Goal: Contribute content

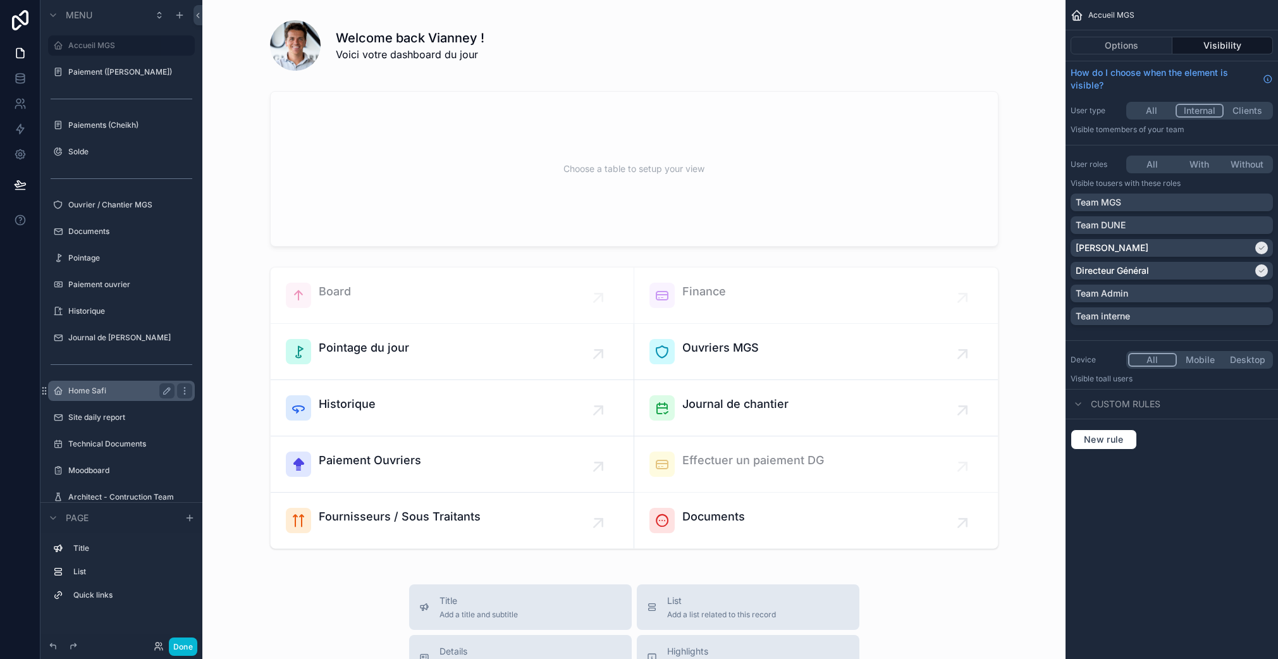
click at [107, 395] on label "Home Safi" at bounding box center [118, 391] width 101 height 10
click at [107, 434] on div "Technical Documents" at bounding box center [122, 444] width 142 height 20
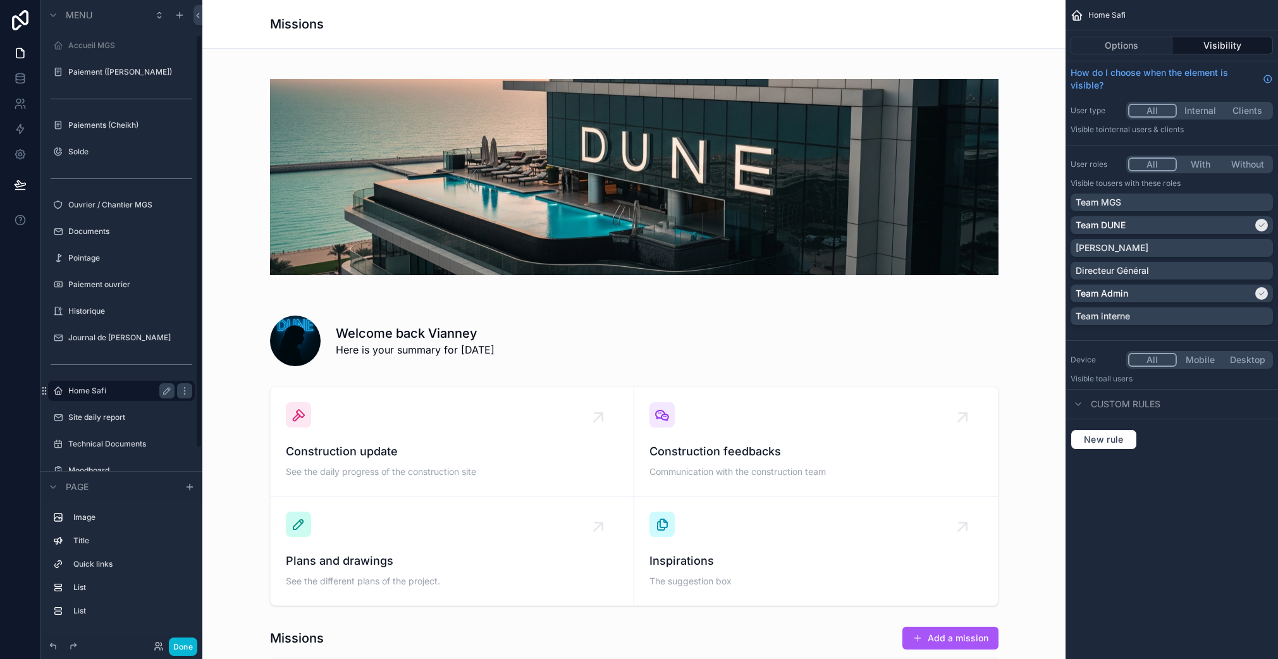
scroll to position [55, 0]
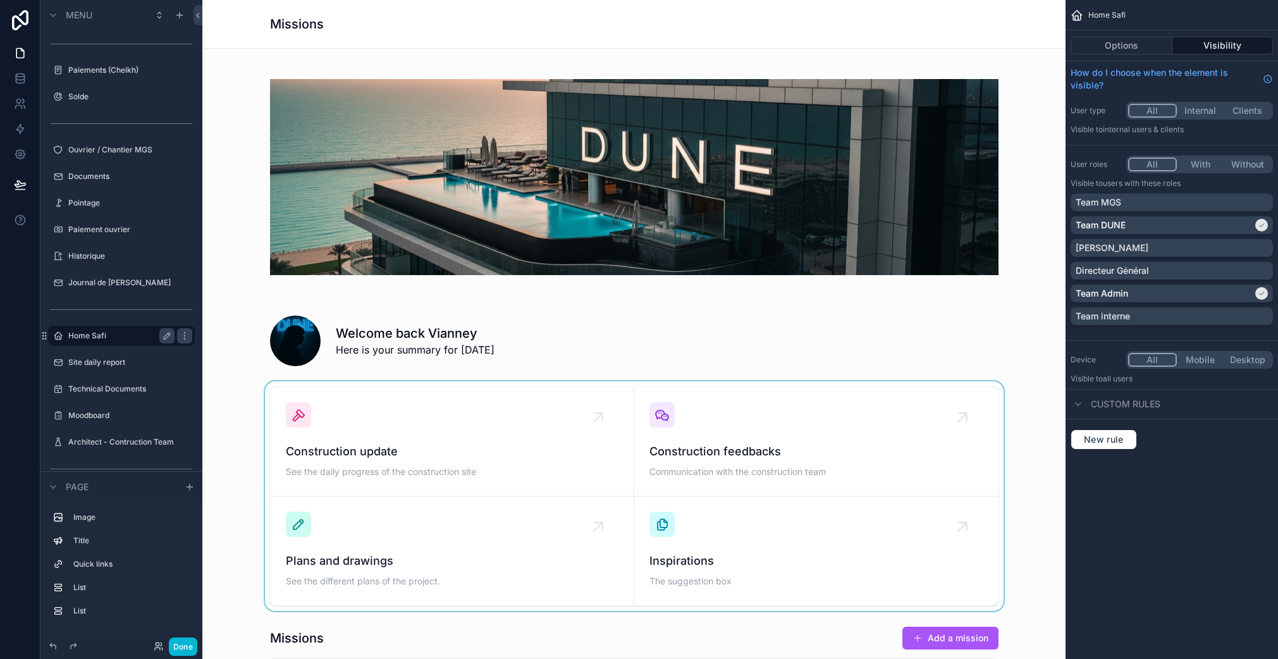
click at [752, 250] on div "scrollable content" at bounding box center [633, 177] width 843 height 237
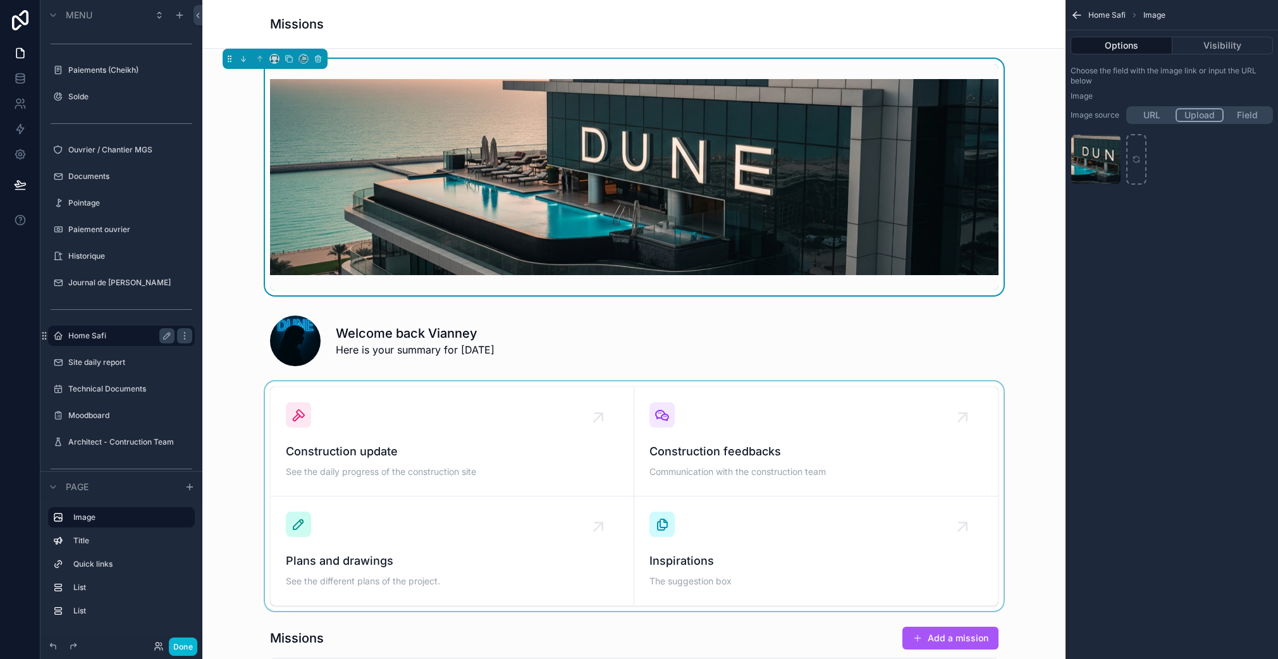
click at [715, 417] on div "scrollable content" at bounding box center [633, 496] width 843 height 230
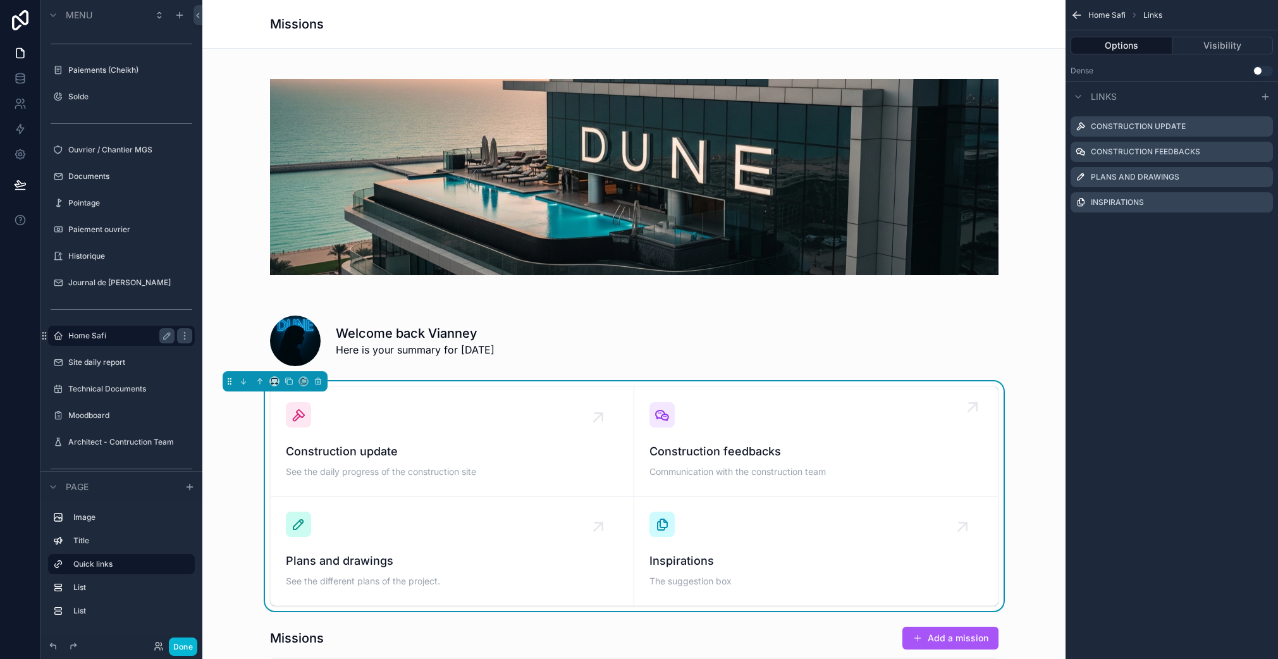
click at [775, 438] on div "Construction feedbacks Communication with the construction team" at bounding box center [815, 441] width 333 height 78
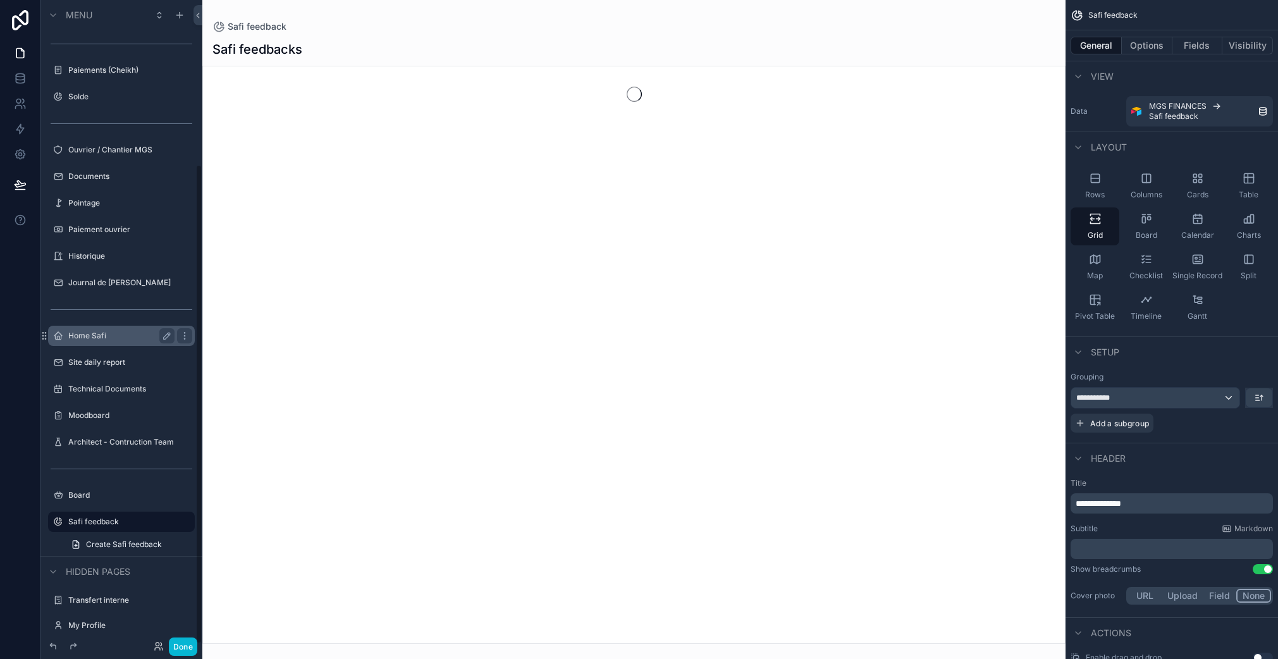
scroll to position [220, 0]
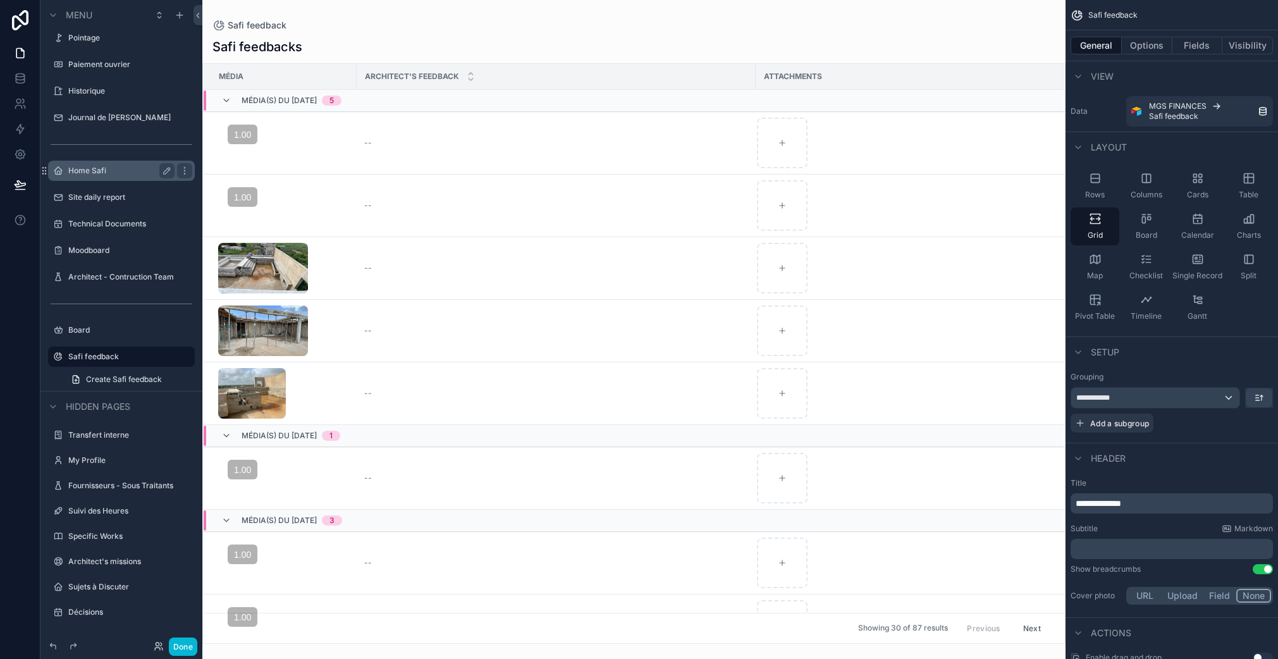
click at [372, 149] on div "scrollable content" at bounding box center [633, 329] width 863 height 659
click at [1162, 40] on button "Options" at bounding box center [1147, 46] width 51 height 18
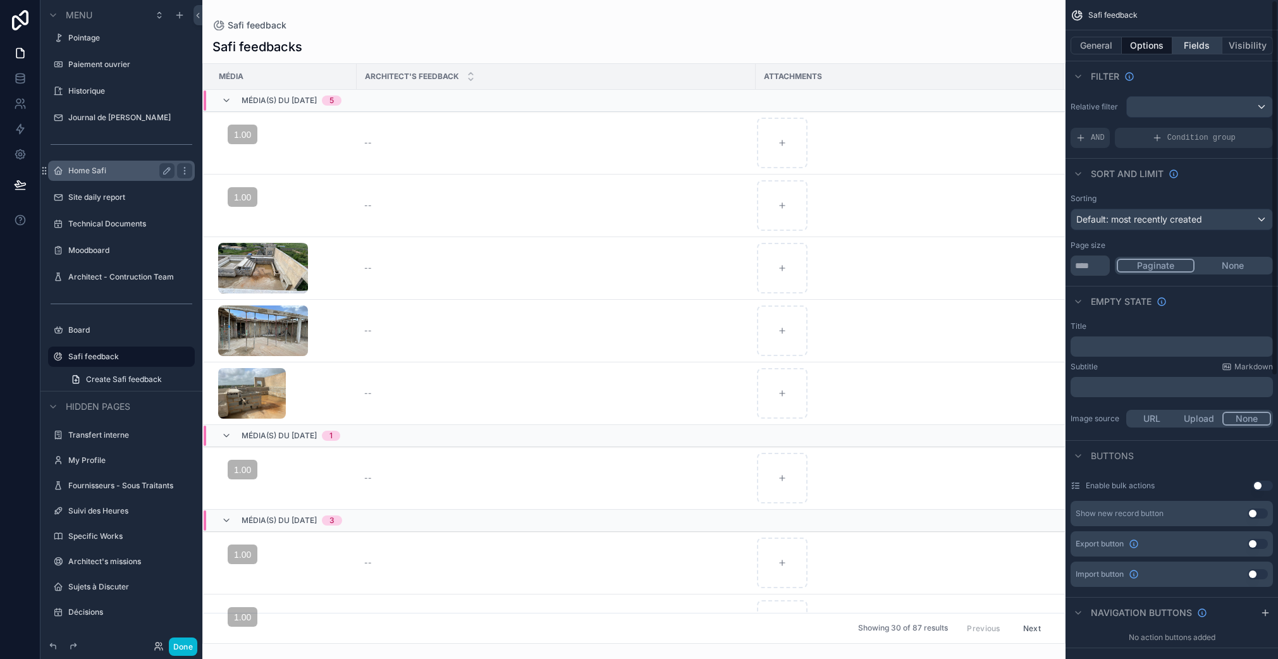
click at [1187, 49] on button "Fields" at bounding box center [1197, 46] width 51 height 18
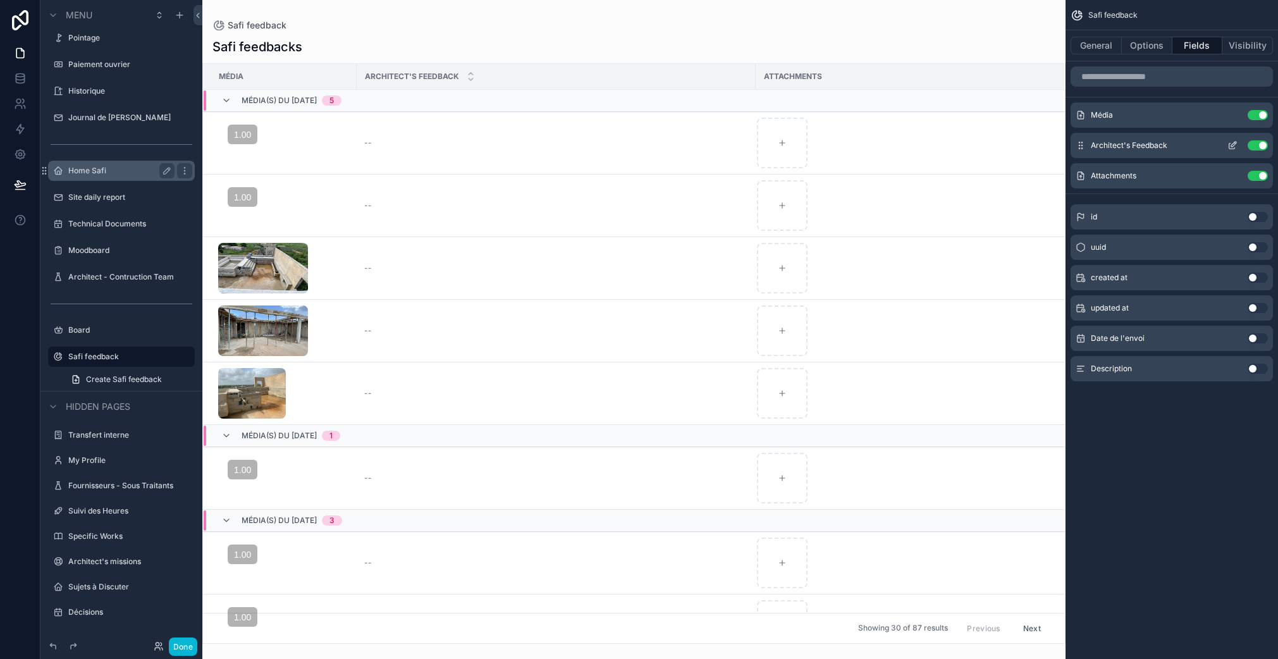
click at [1234, 147] on icon "scrollable content" at bounding box center [1232, 147] width 6 height 6
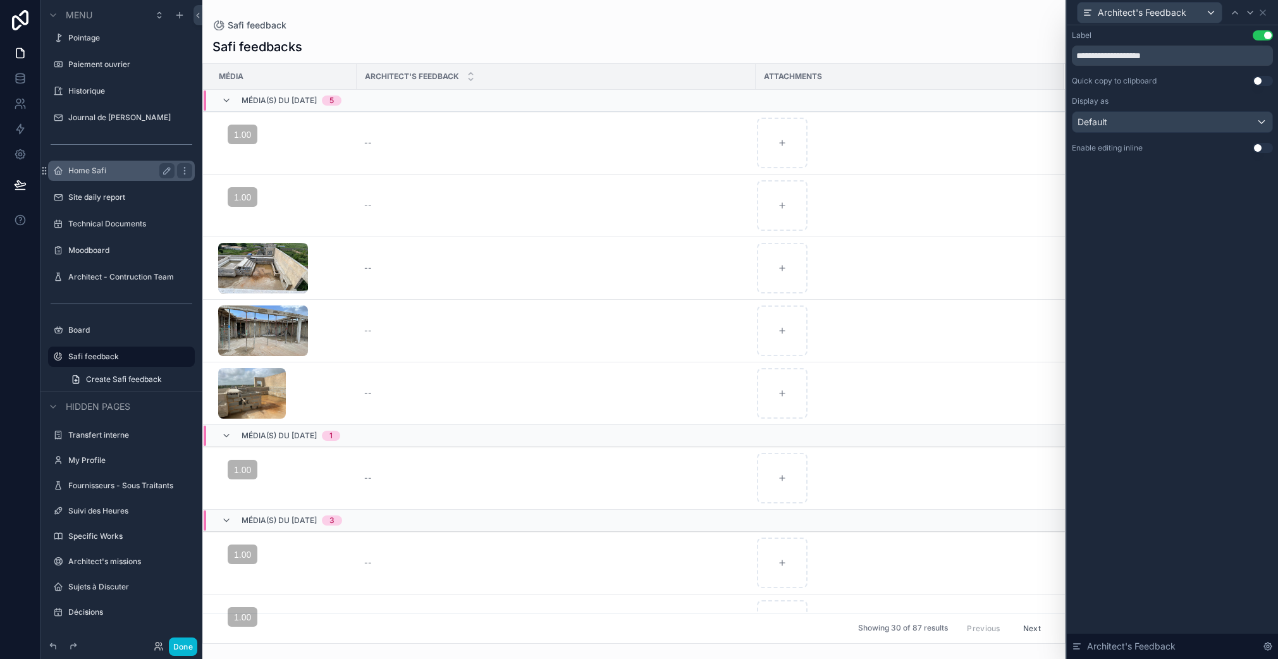
click at [1265, 151] on button "Use setting" at bounding box center [1263, 148] width 20 height 10
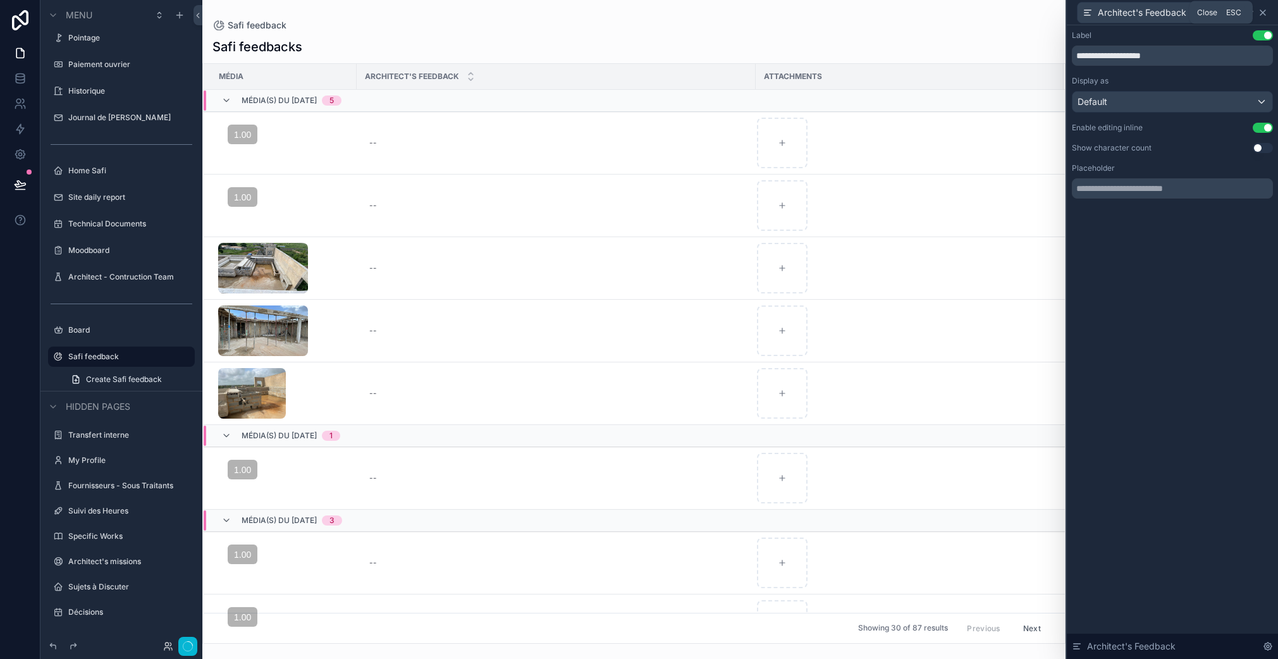
click at [1266, 15] on icon at bounding box center [1263, 13] width 10 height 10
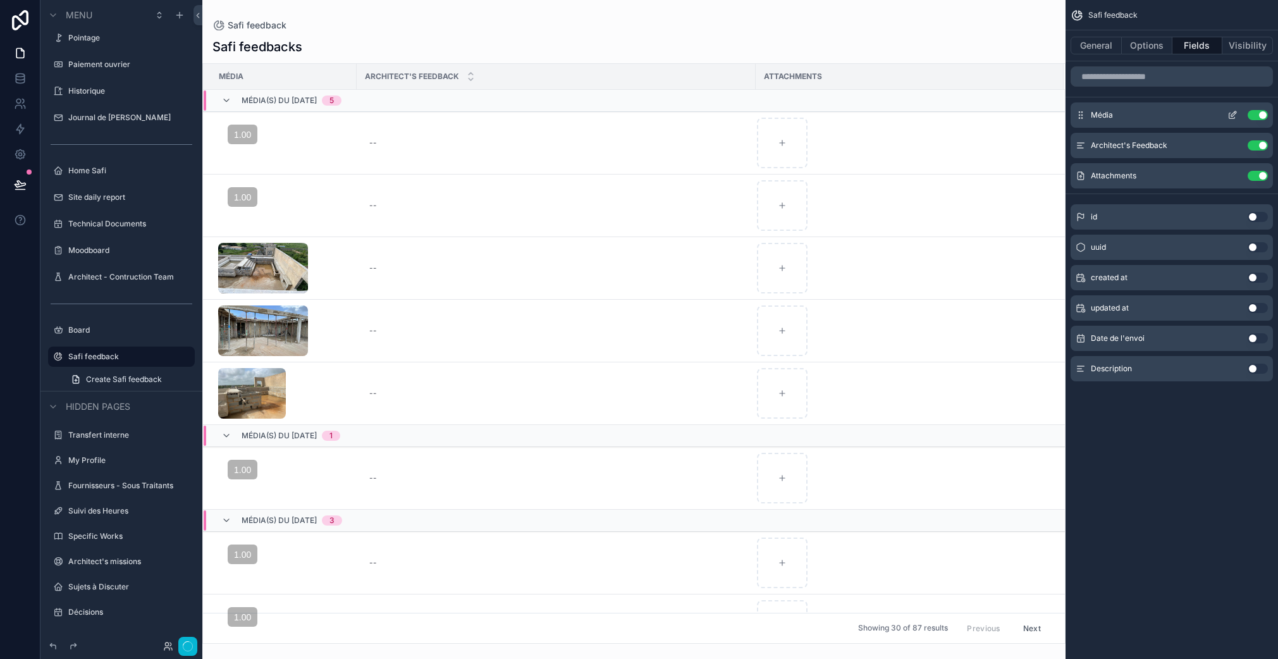
click at [1234, 116] on icon "scrollable content" at bounding box center [1233, 115] width 10 height 10
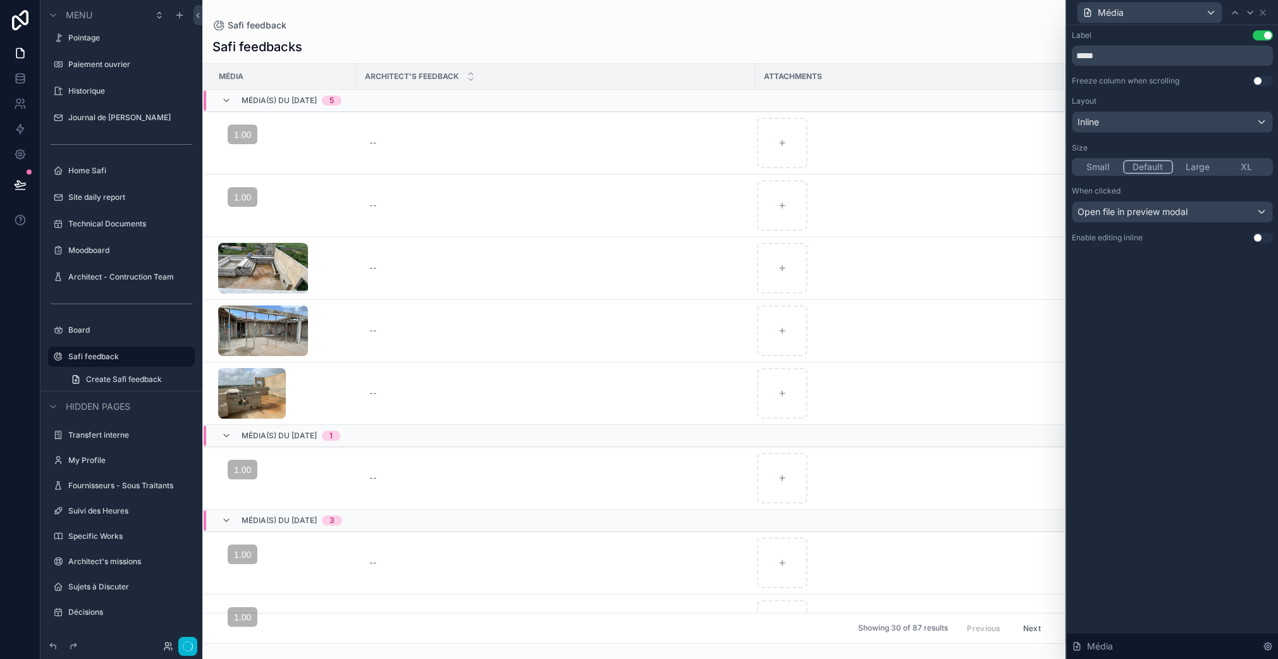
click at [1265, 240] on button "Use setting" at bounding box center [1263, 238] width 20 height 10
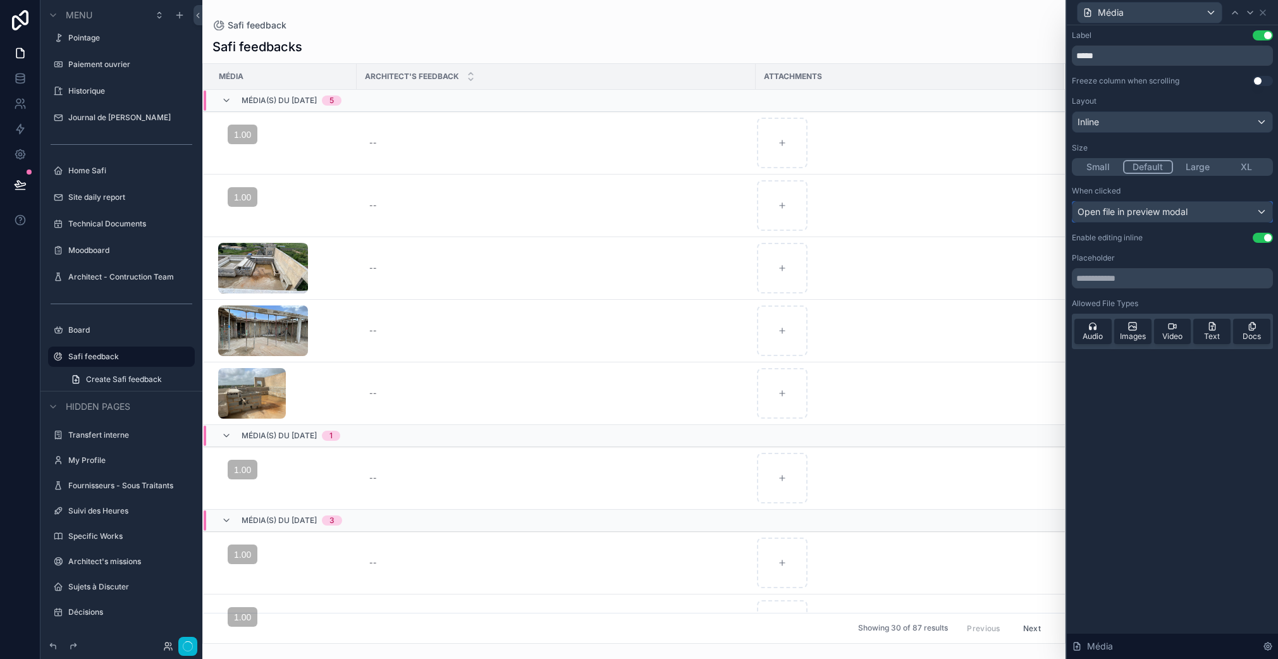
click at [1164, 219] on div "Open file in preview modal" at bounding box center [1173, 212] width 200 height 20
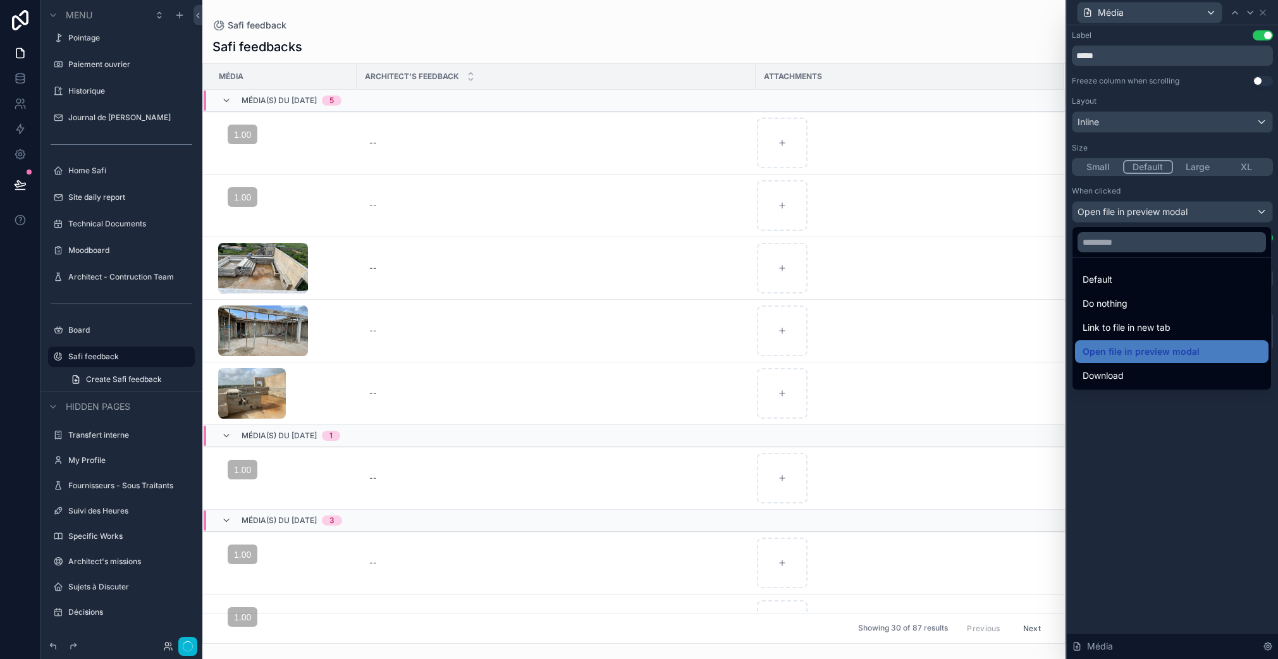
click at [1164, 218] on div at bounding box center [1172, 329] width 211 height 659
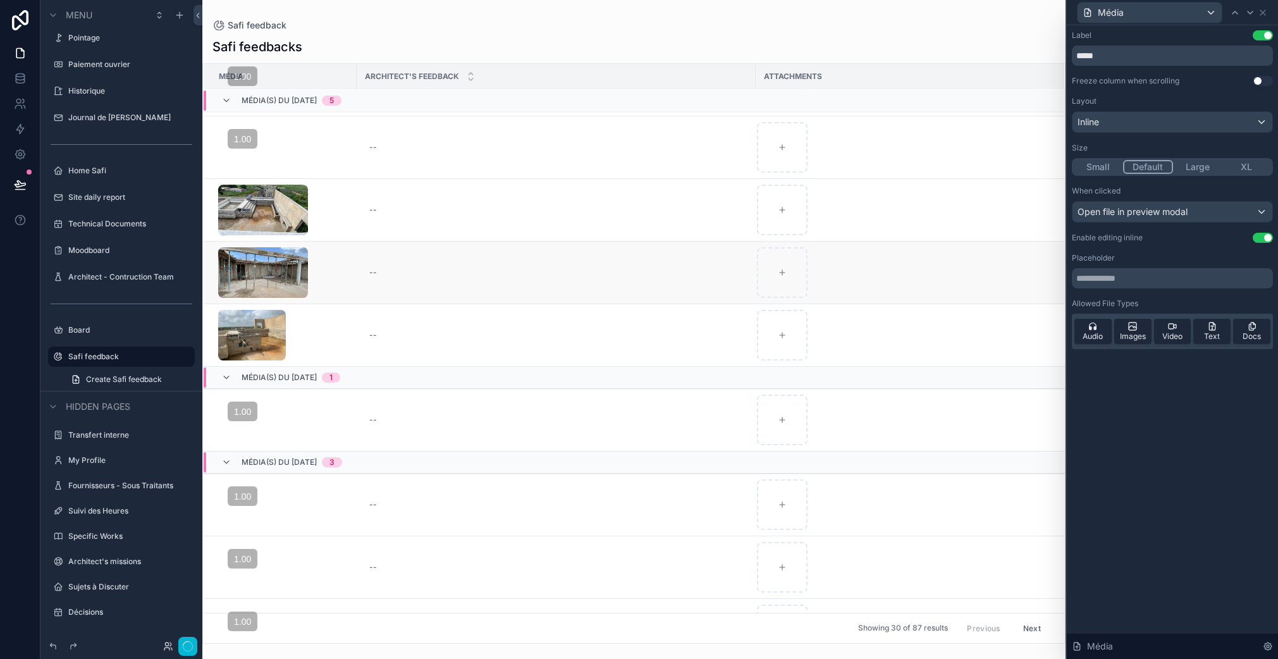
scroll to position [0, 0]
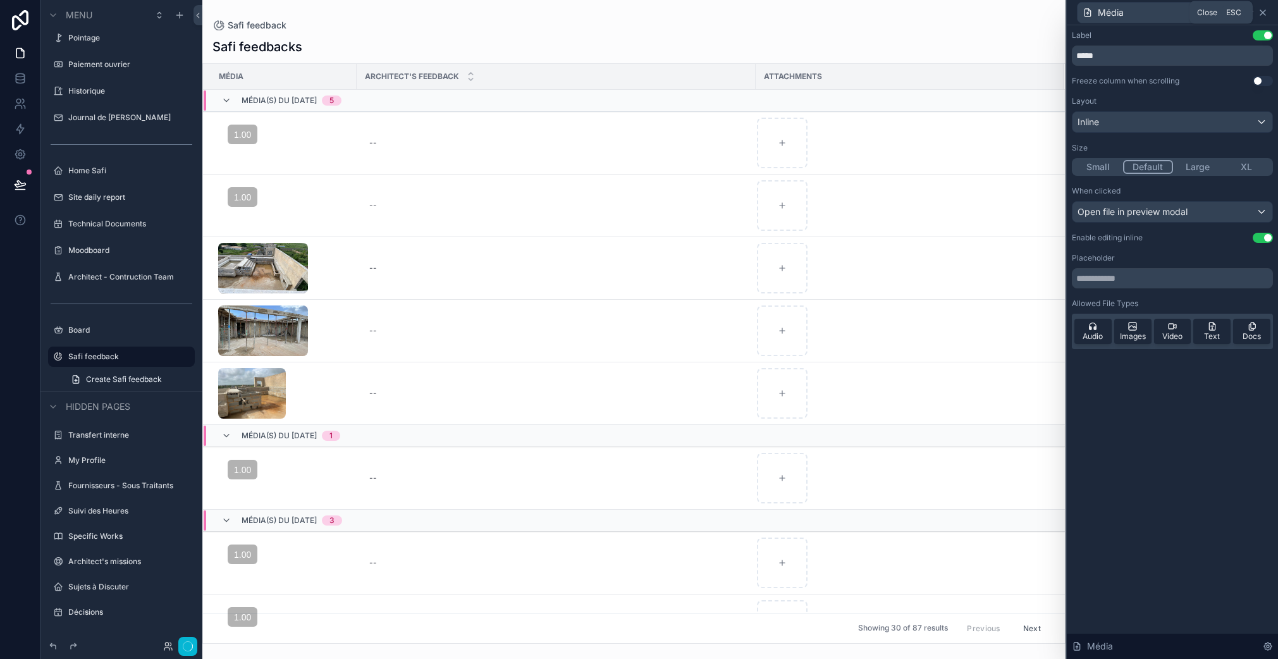
click at [1264, 14] on icon at bounding box center [1263, 13] width 10 height 10
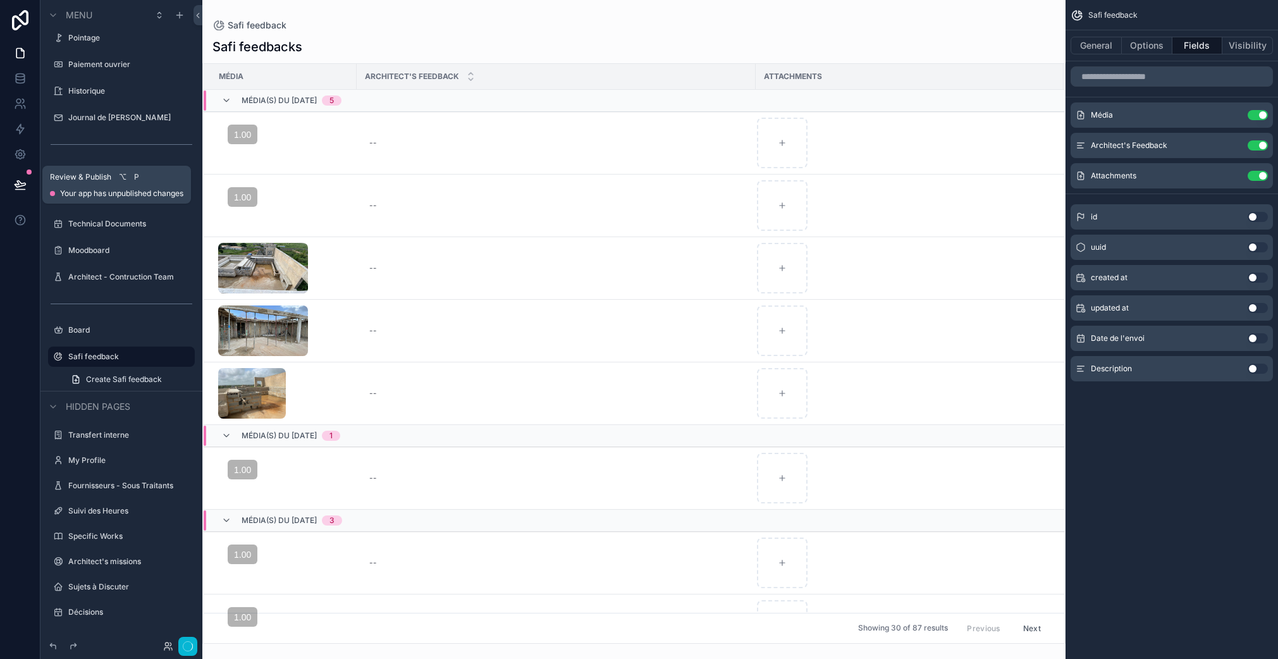
click at [20, 190] on icon at bounding box center [20, 184] width 13 height 13
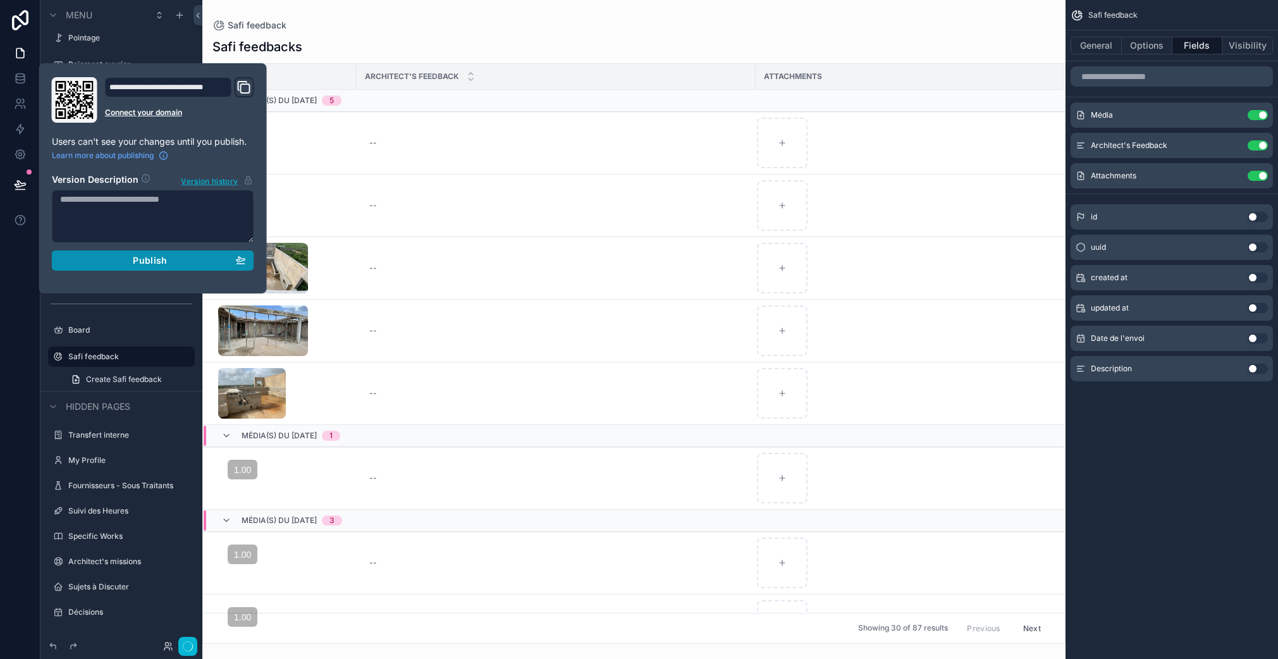
click at [177, 264] on div "Publish" at bounding box center [153, 260] width 186 height 11
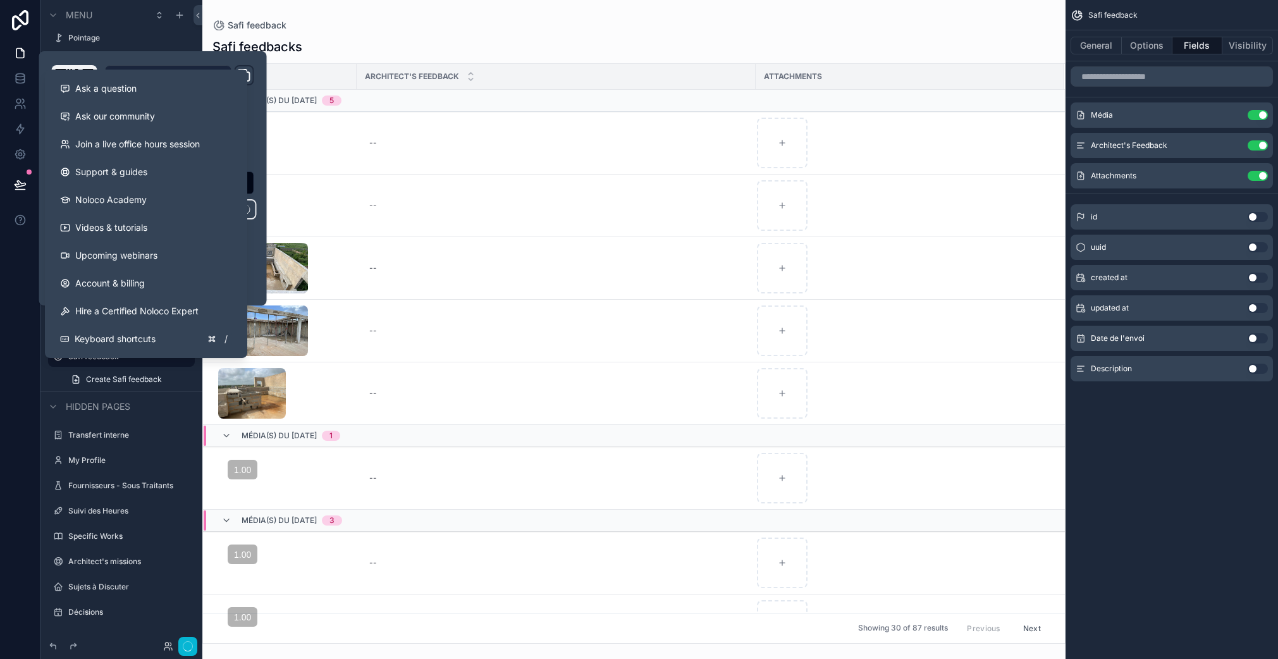
click at [13, 279] on div at bounding box center [20, 329] width 40 height 659
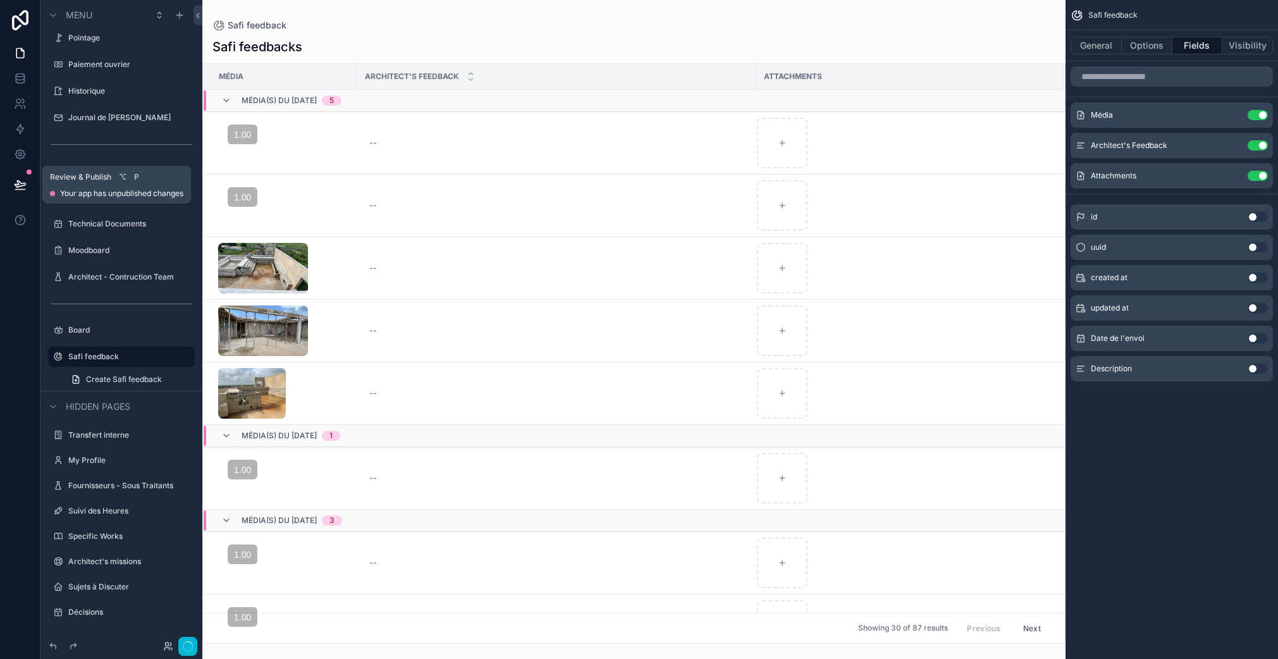
click at [22, 182] on icon at bounding box center [20, 184] width 13 height 13
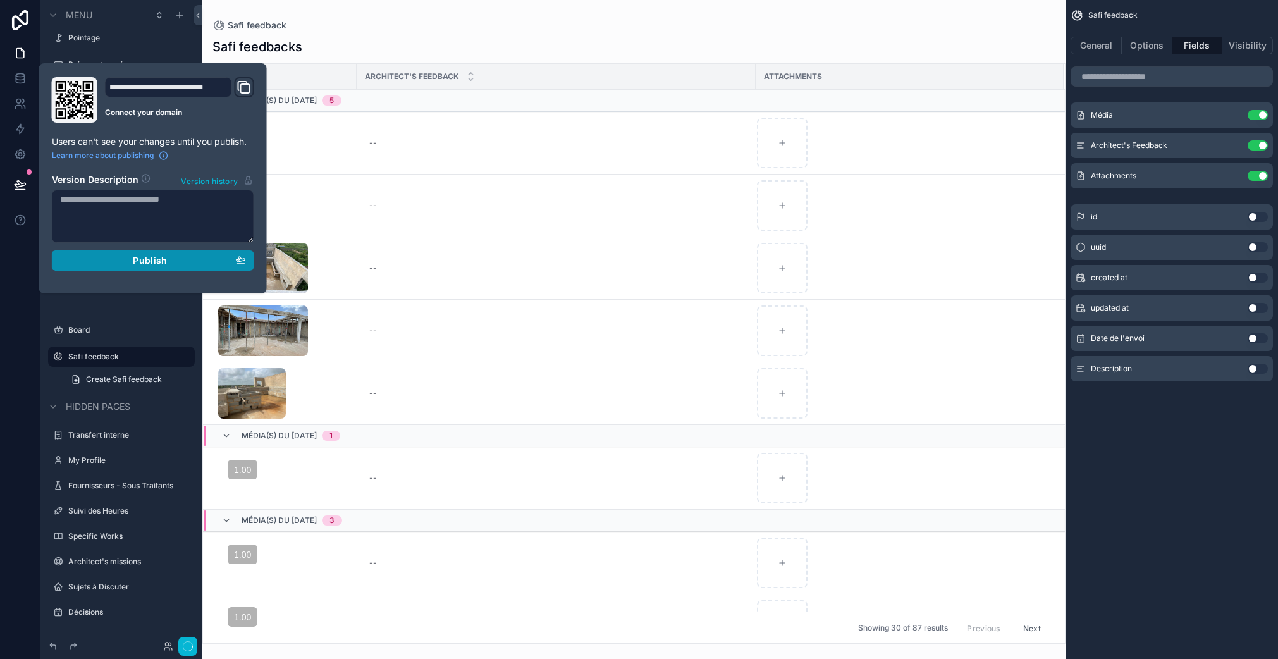
click at [152, 263] on span "Publish" at bounding box center [150, 260] width 34 height 11
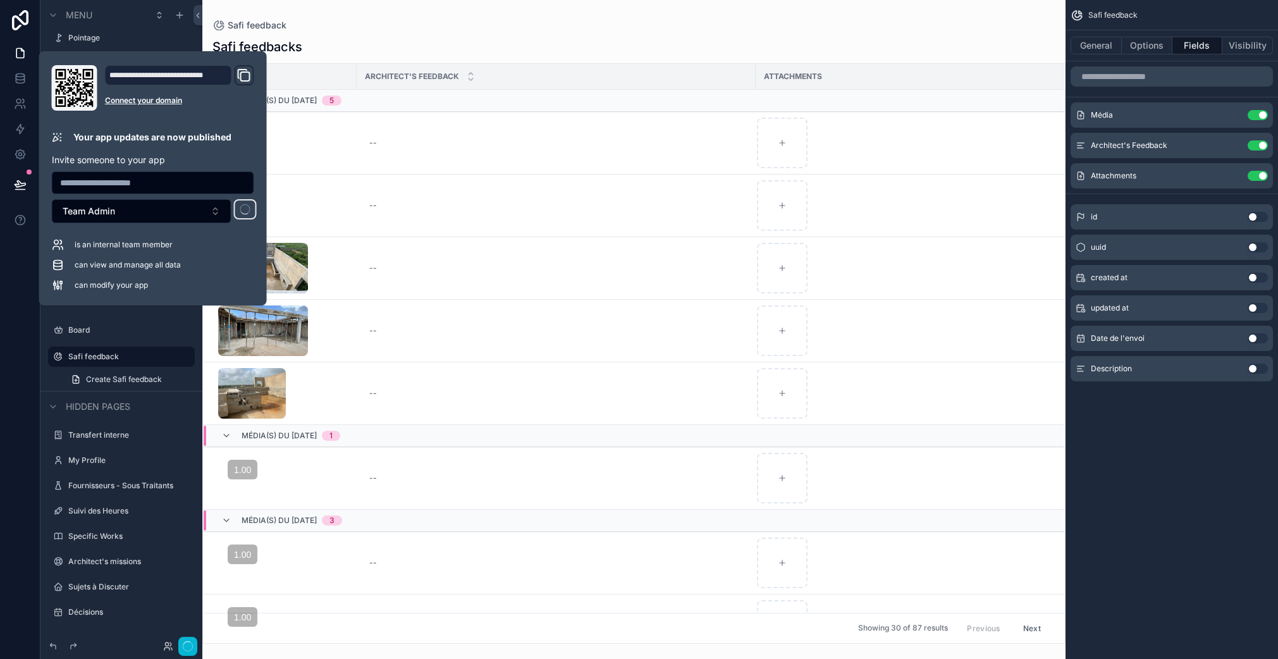
click at [16, 280] on div at bounding box center [20, 329] width 40 height 659
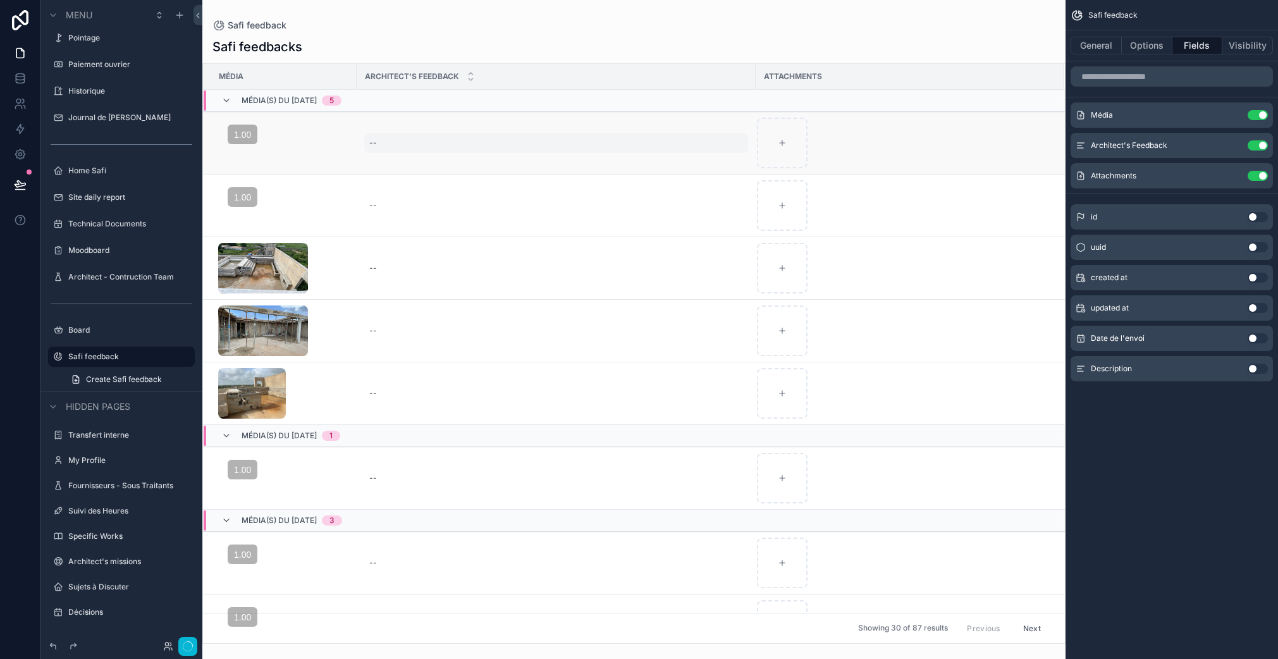
click at [374, 142] on div "--" at bounding box center [373, 143] width 8 height 10
drag, startPoint x: 489, startPoint y: 187, endPoint x: 526, endPoint y: 241, distance: 65.2
click at [526, 241] on form "scrollable content" at bounding box center [452, 195] width 162 height 93
click at [507, 158] on icon "scrollable content" at bounding box center [507, 160] width 10 height 10
click at [1235, 145] on icon "scrollable content" at bounding box center [1233, 145] width 10 height 10
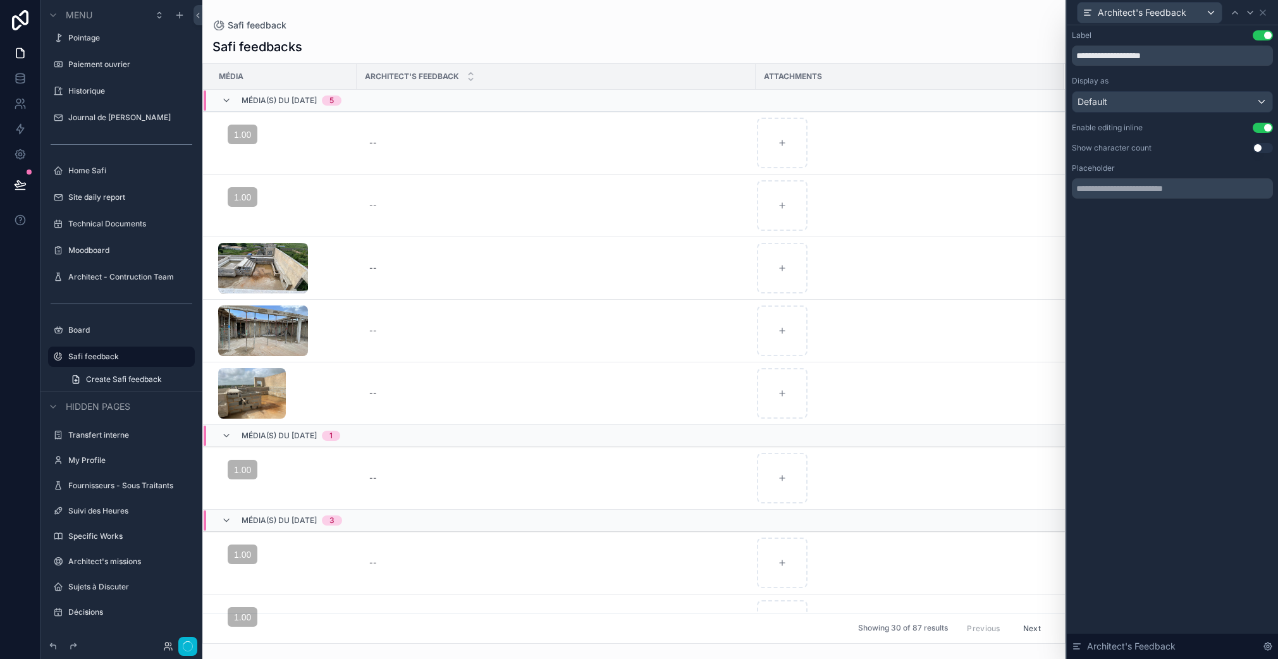
click at [1260, 149] on button "Use setting" at bounding box center [1263, 148] width 20 height 10
click at [373, 142] on div "--" at bounding box center [373, 143] width 8 height 10
click at [1264, 152] on button "Use setting" at bounding box center [1263, 148] width 20 height 10
click at [1155, 192] on input "text" at bounding box center [1172, 188] width 201 height 20
type input "*"
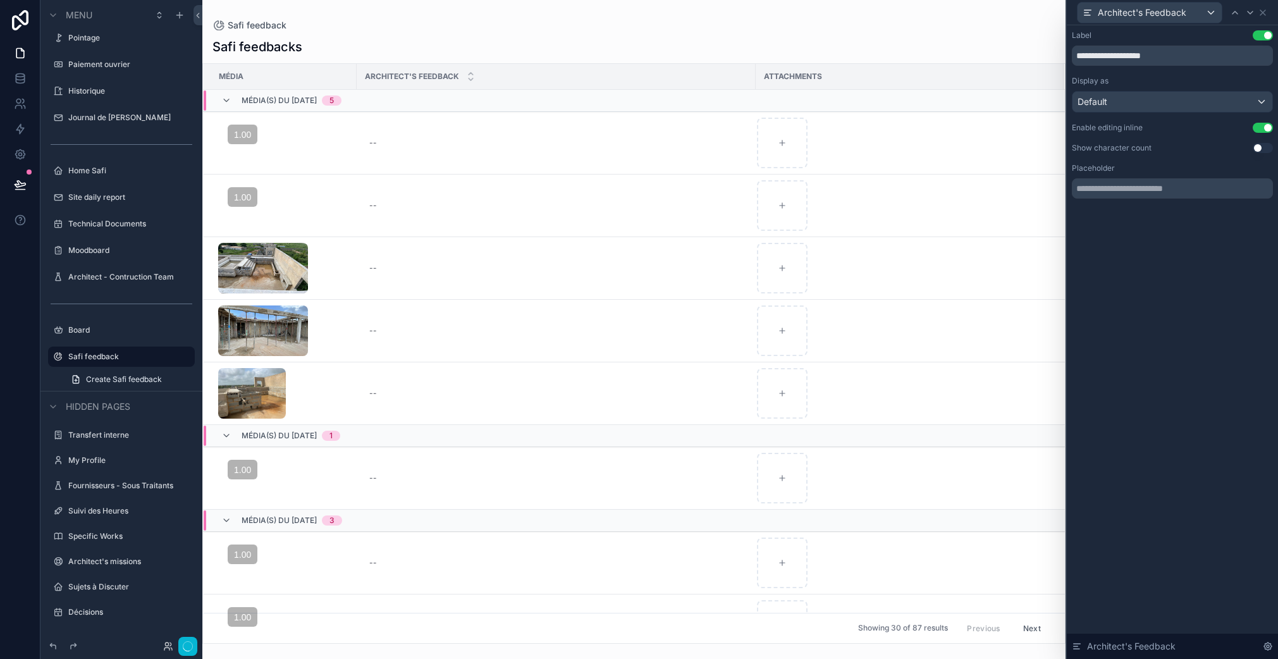
click at [1157, 254] on div "**********" at bounding box center [1172, 342] width 211 height 634
click at [128, 359] on label "Safi feedback" at bounding box center [118, 357] width 101 height 10
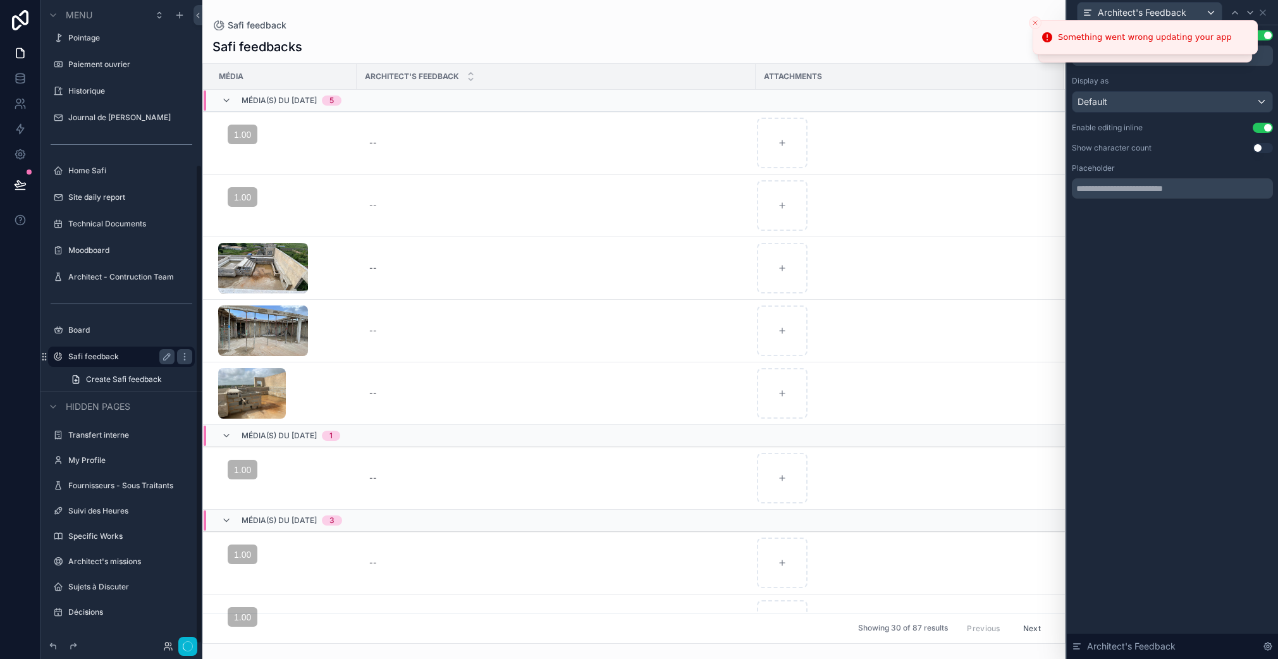
click at [113, 175] on label "Home Safi" at bounding box center [130, 171] width 124 height 10
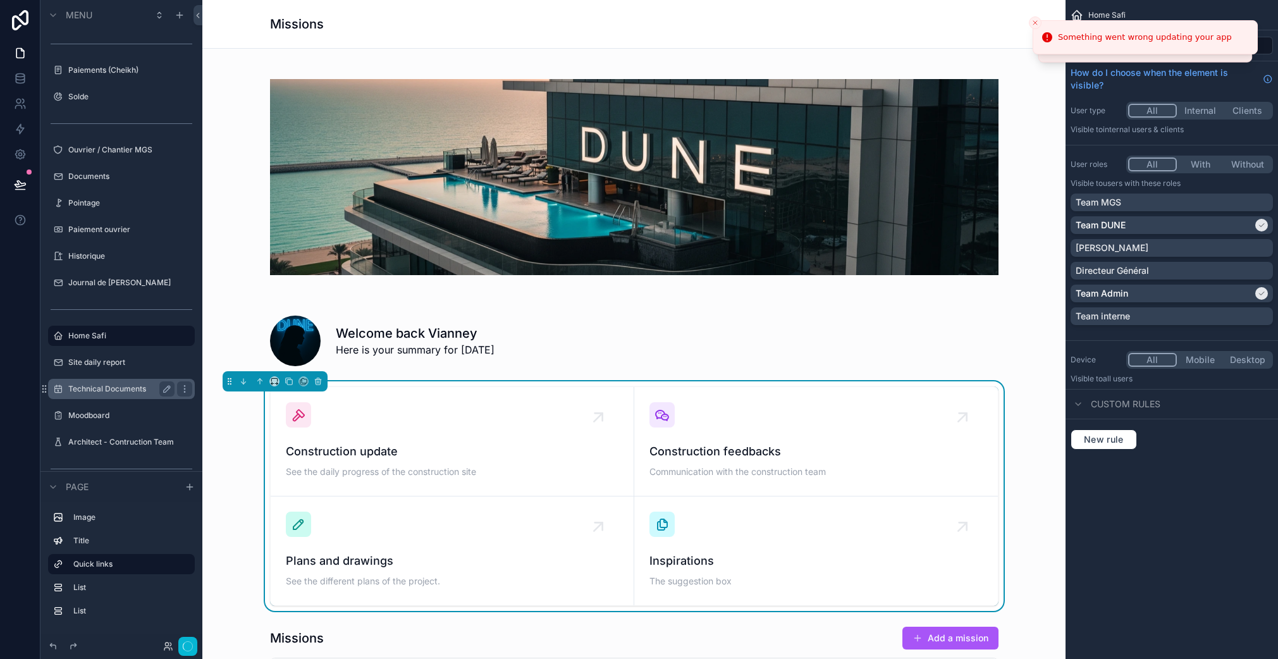
scroll to position [71, 0]
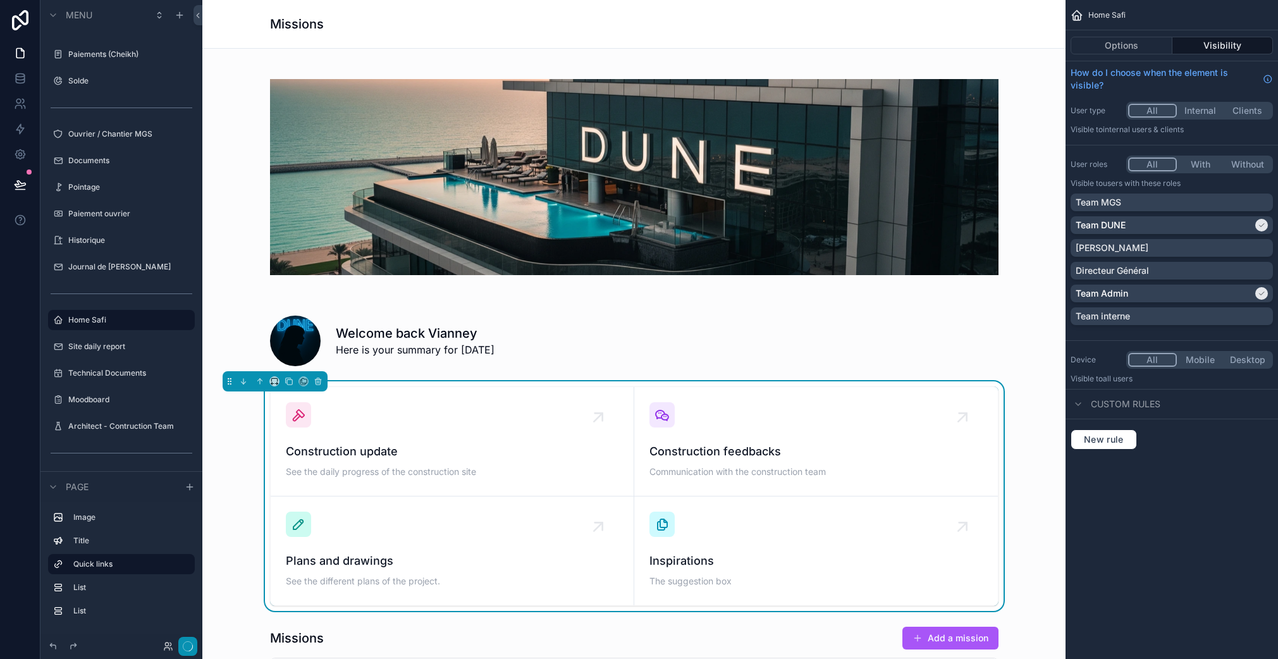
click at [185, 648] on icon "button" at bounding box center [188, 646] width 10 height 10
click at [185, 647] on icon "button" at bounding box center [188, 646] width 10 height 10
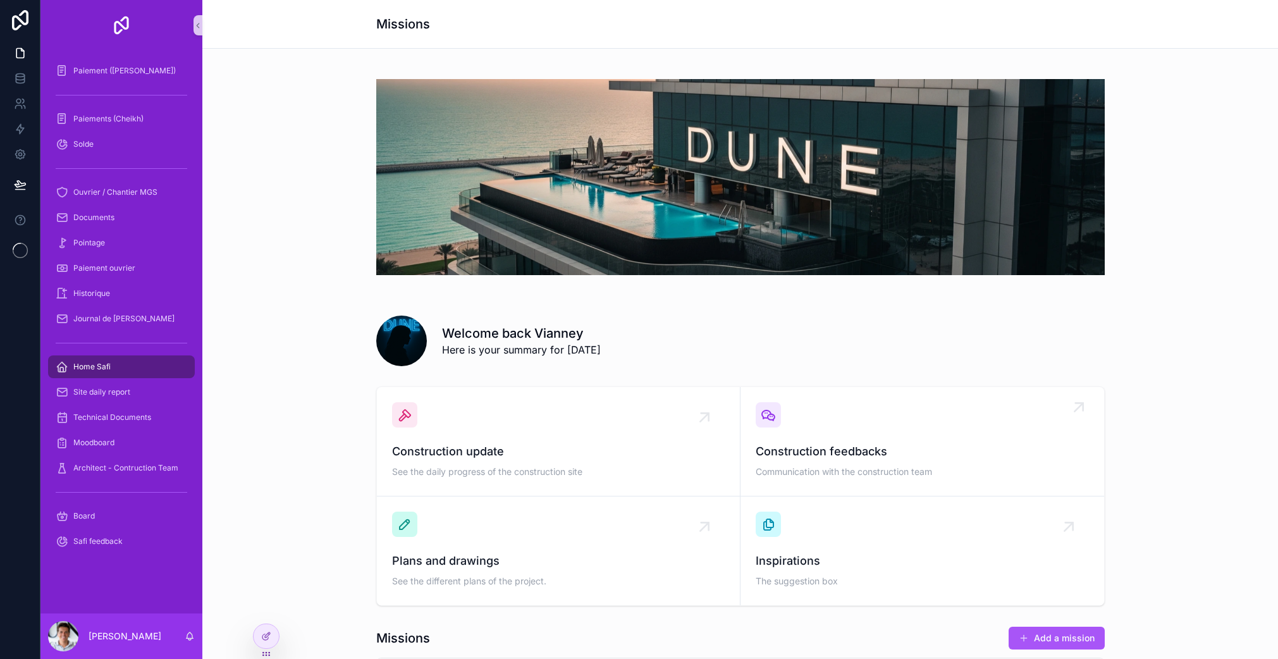
click at [801, 402] on div "Construction feedbacks Communication with the construction team" at bounding box center [922, 441] width 333 height 78
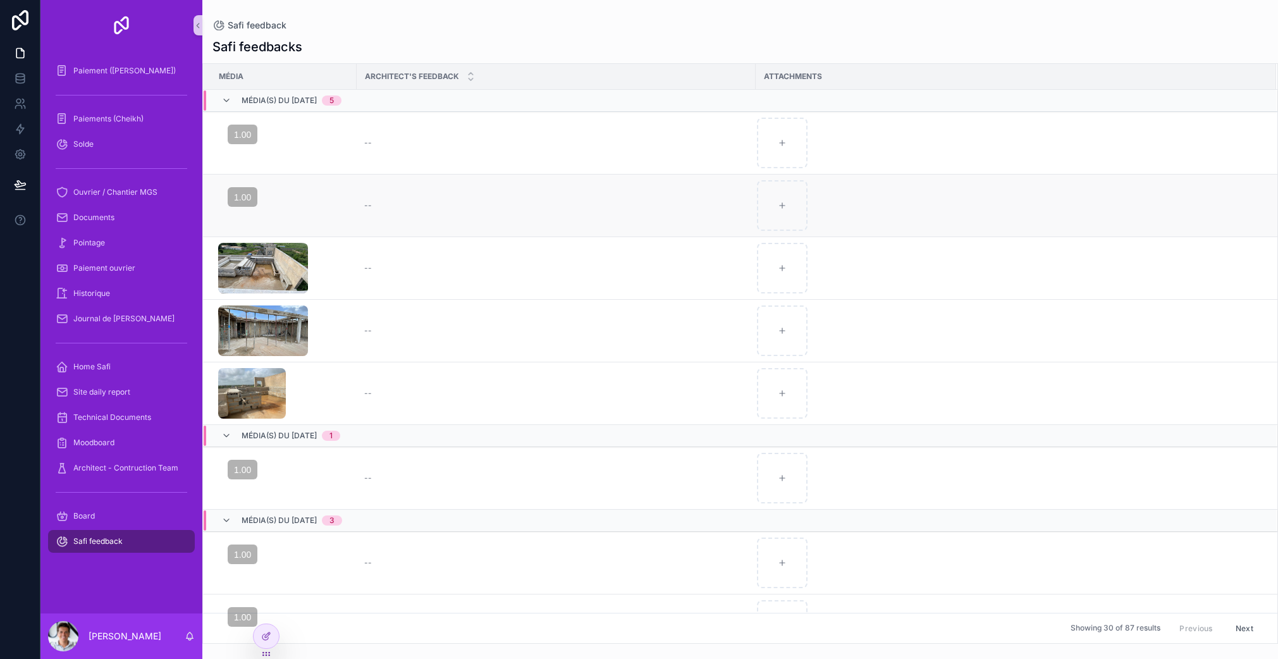
click at [366, 209] on span "--" at bounding box center [368, 205] width 8 height 10
click at [266, 634] on icon at bounding box center [266, 636] width 10 height 10
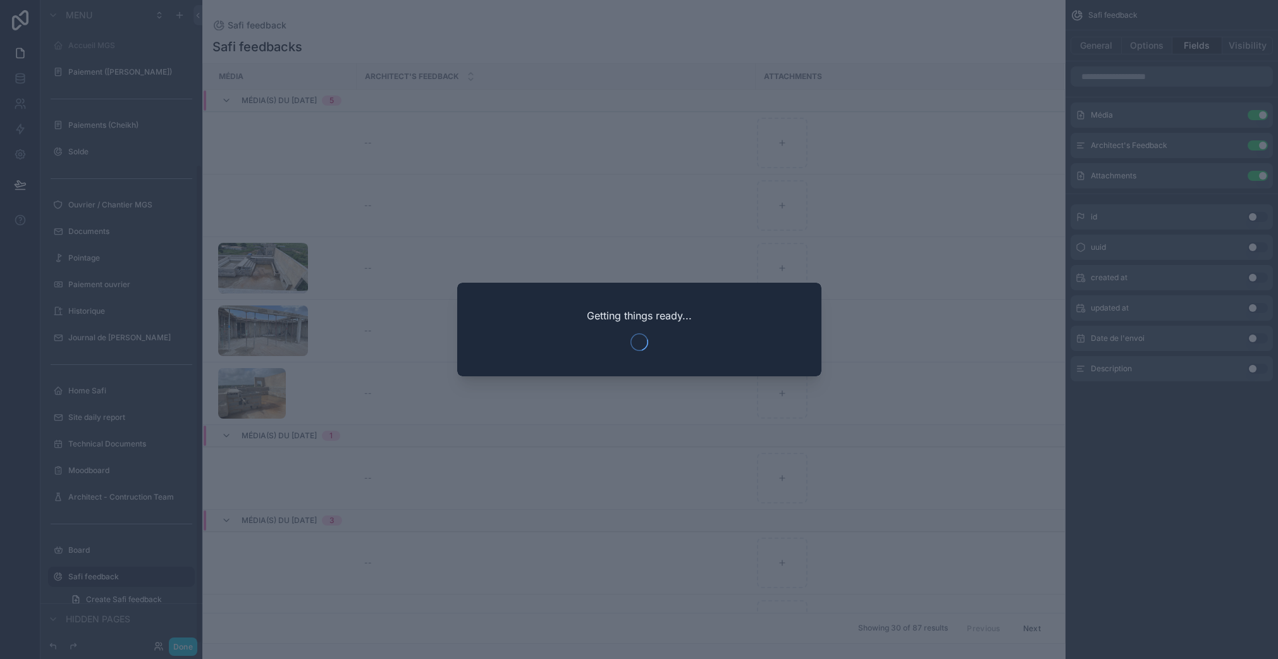
scroll to position [220, 0]
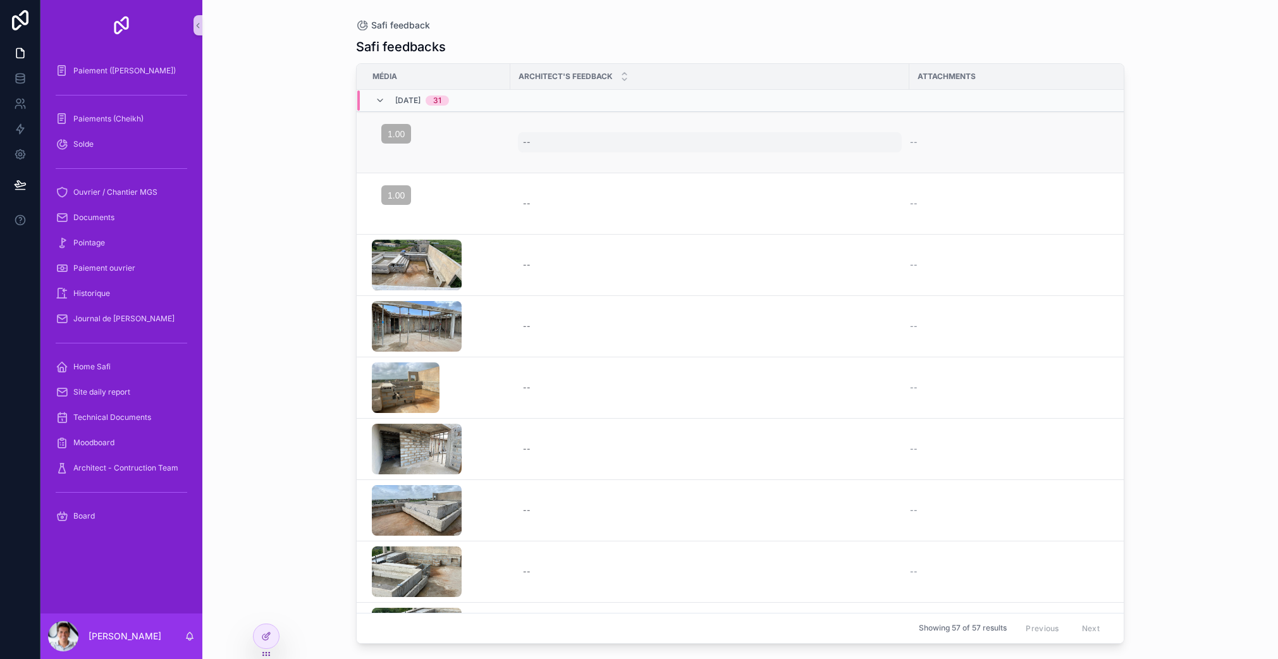
click at [531, 145] on div "--" at bounding box center [710, 142] width 384 height 20
click at [567, 168] on textarea "scrollable content" at bounding box center [585, 168] width 120 height 38
type textarea "*"
type textarea "****"
click at [680, 158] on icon "scrollable content" at bounding box center [678, 159] width 6 height 4
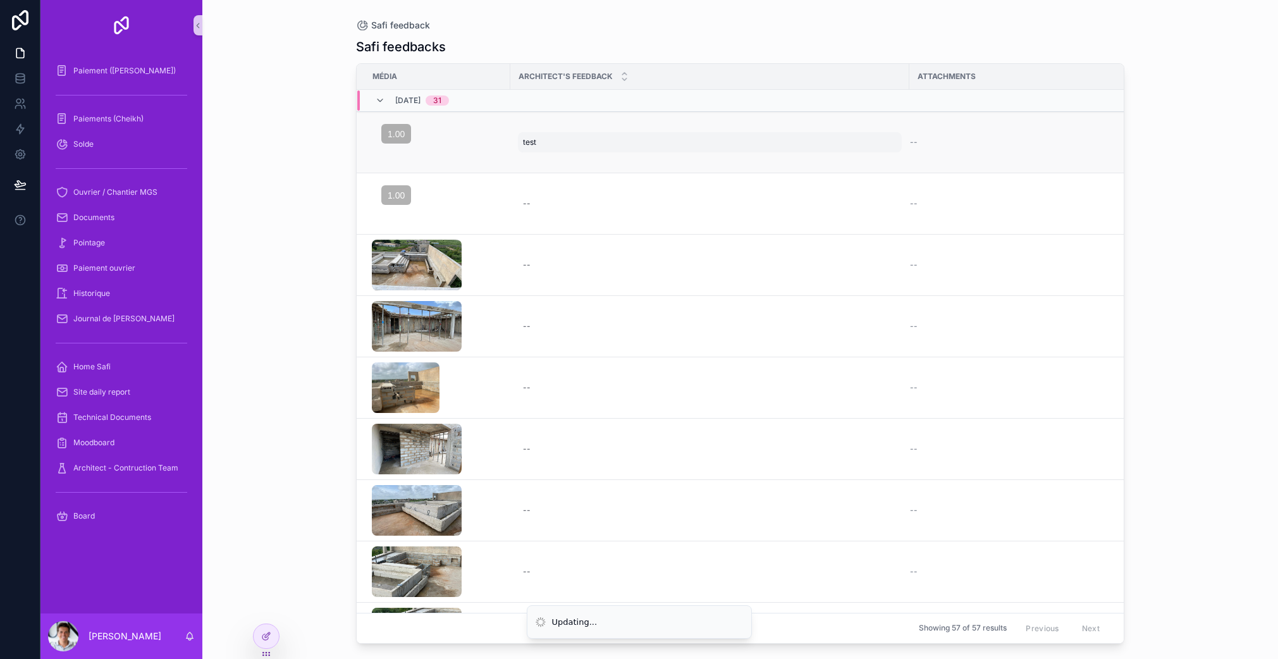
click at [533, 144] on span "test" at bounding box center [529, 142] width 13 height 10
click at [661, 159] on icon "scrollable content" at bounding box center [660, 159] width 10 height 10
click at [554, 141] on div "test test" at bounding box center [710, 142] width 384 height 20
click at [554, 141] on div "****" at bounding box center [604, 168] width 182 height 62
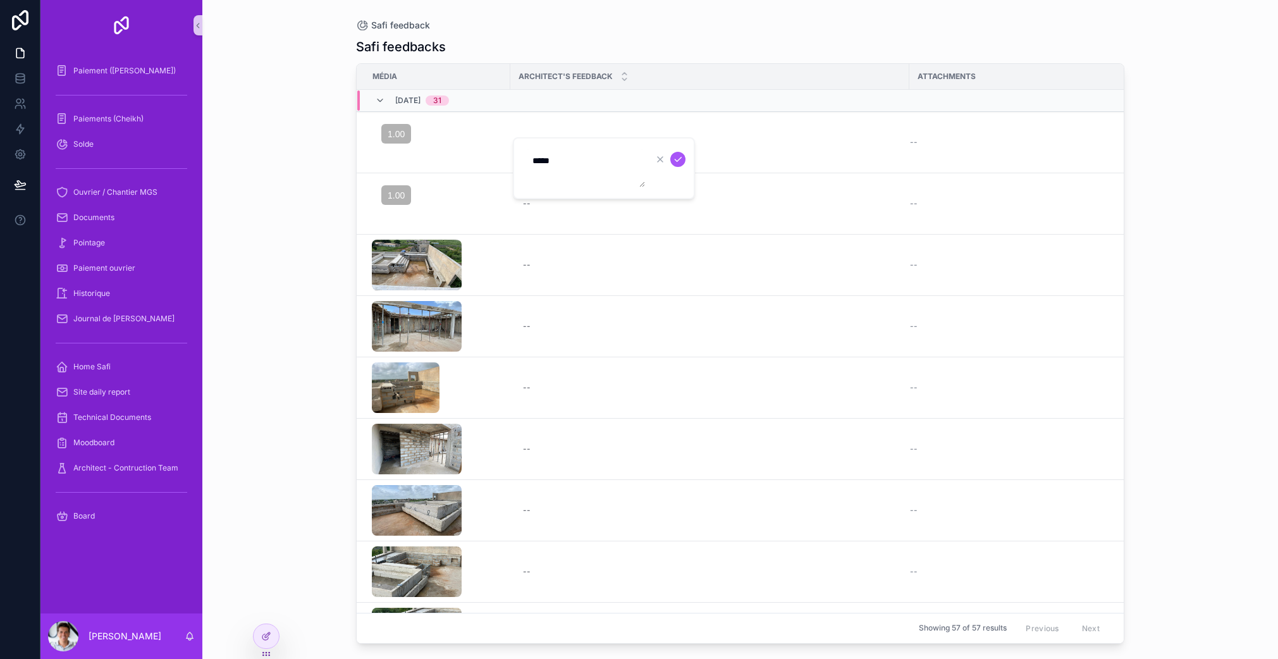
click at [540, 154] on textarea "****" at bounding box center [585, 168] width 120 height 38
click at [525, 140] on span "test" at bounding box center [529, 142] width 13 height 10
click at [541, 156] on textarea "****" at bounding box center [585, 168] width 120 height 38
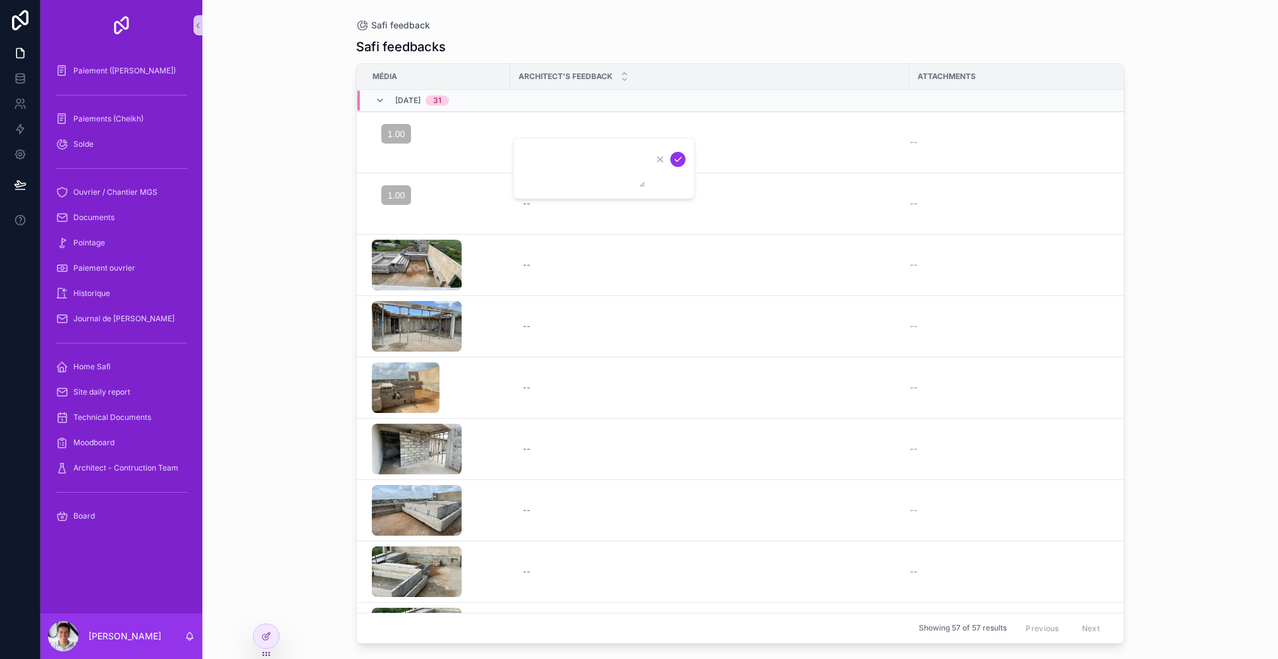
click at [674, 166] on div "scrollable content" at bounding box center [669, 159] width 33 height 15
click at [675, 164] on icon "scrollable content" at bounding box center [678, 159] width 10 height 10
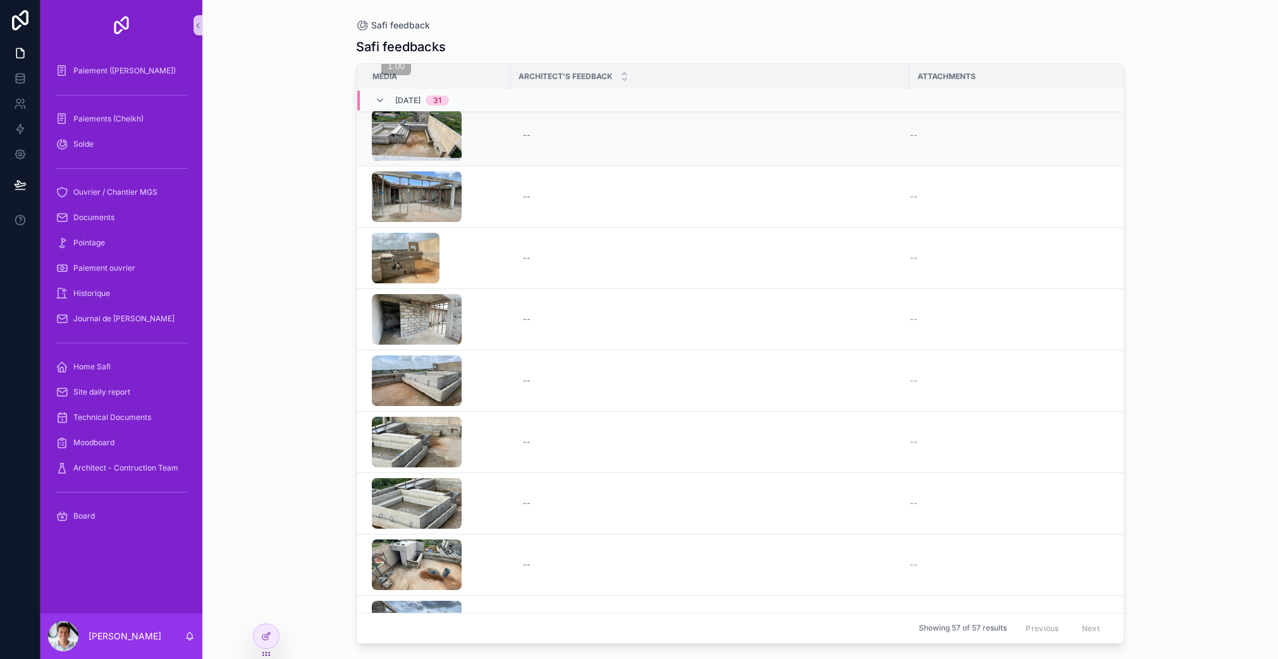
click at [916, 118] on td "--" at bounding box center [1058, 135] width 299 height 61
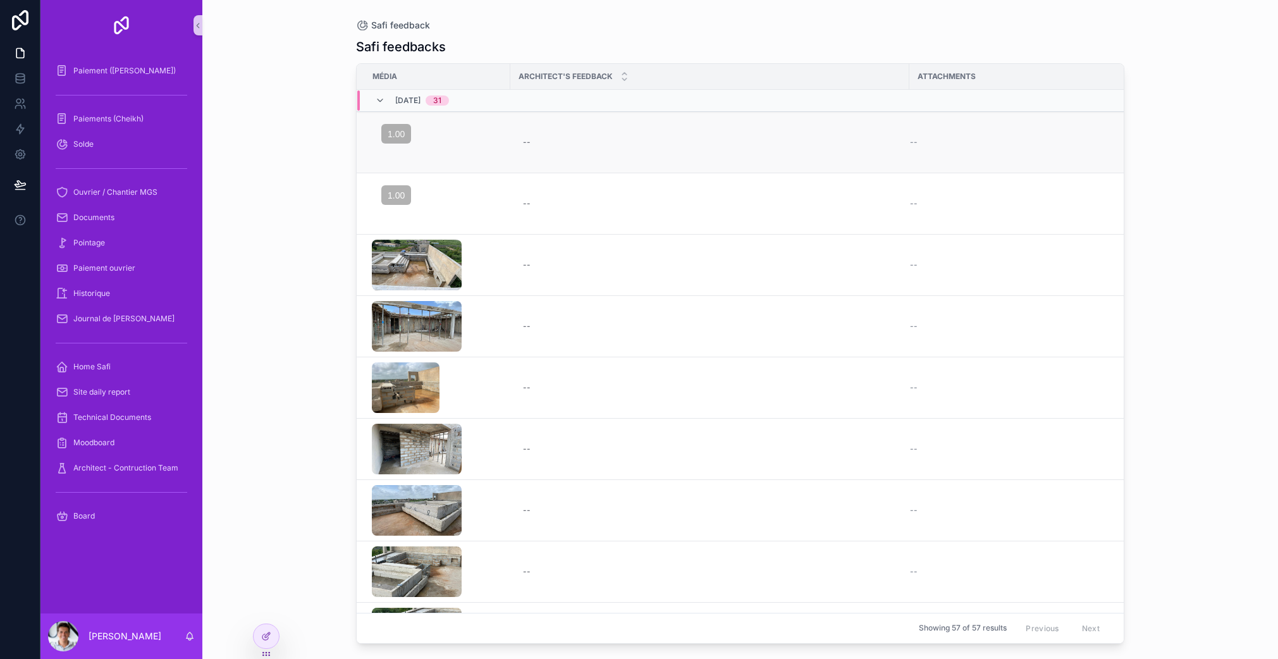
scroll to position [8, 0]
